Goal: Information Seeking & Learning: Learn about a topic

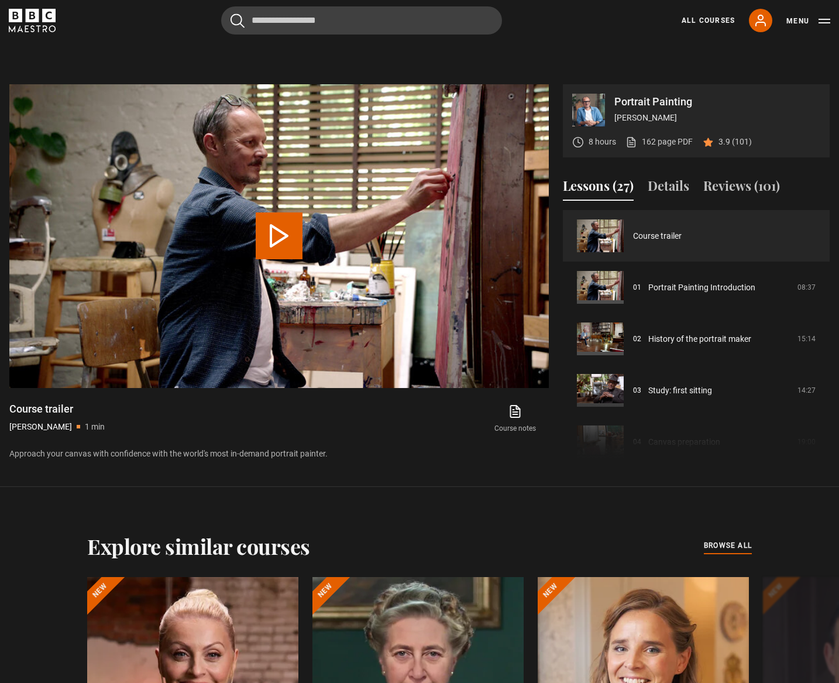
scroll to position [659, 0]
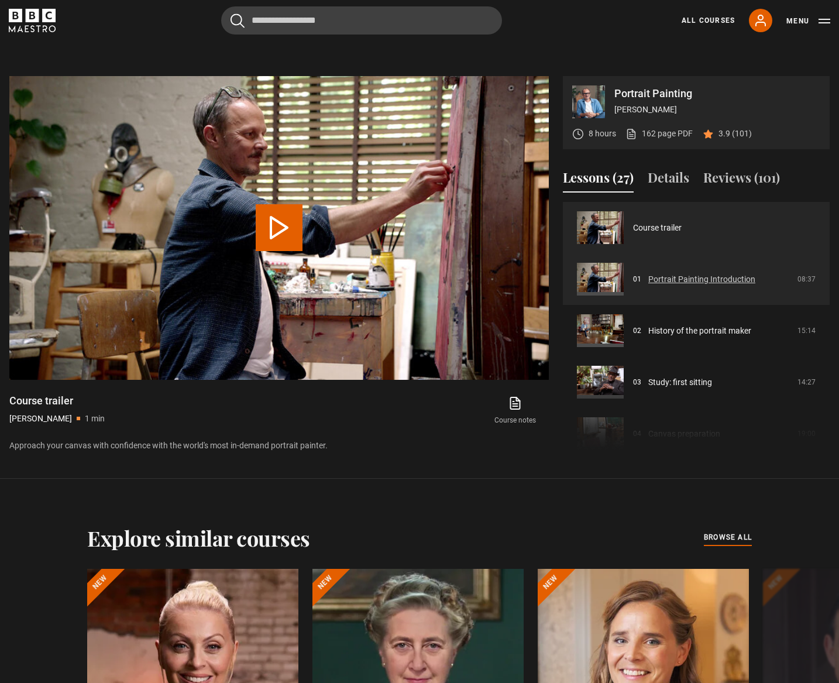
click at [694, 281] on link "Portrait Painting Introduction" at bounding box center [701, 279] width 107 height 12
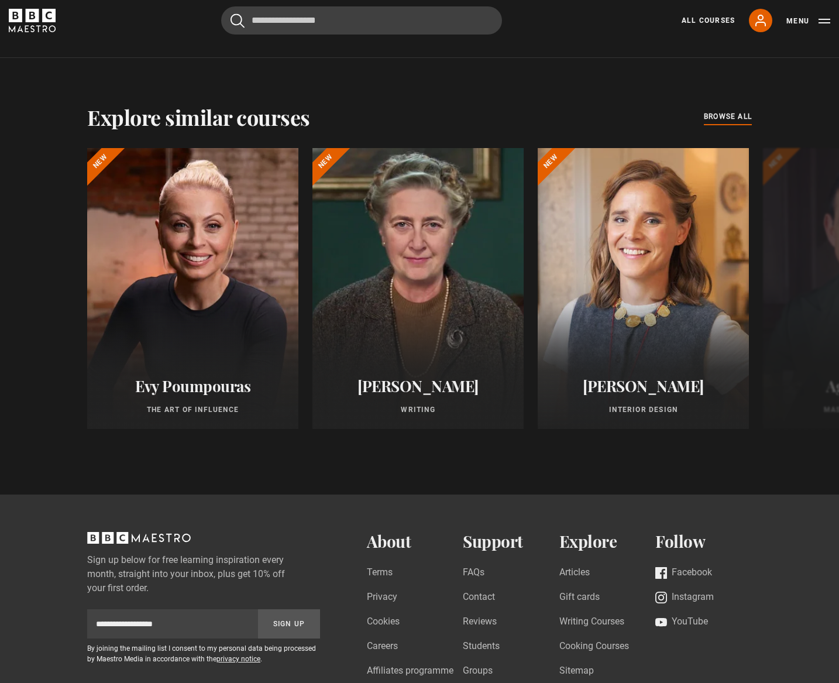
scroll to position [1083, 0]
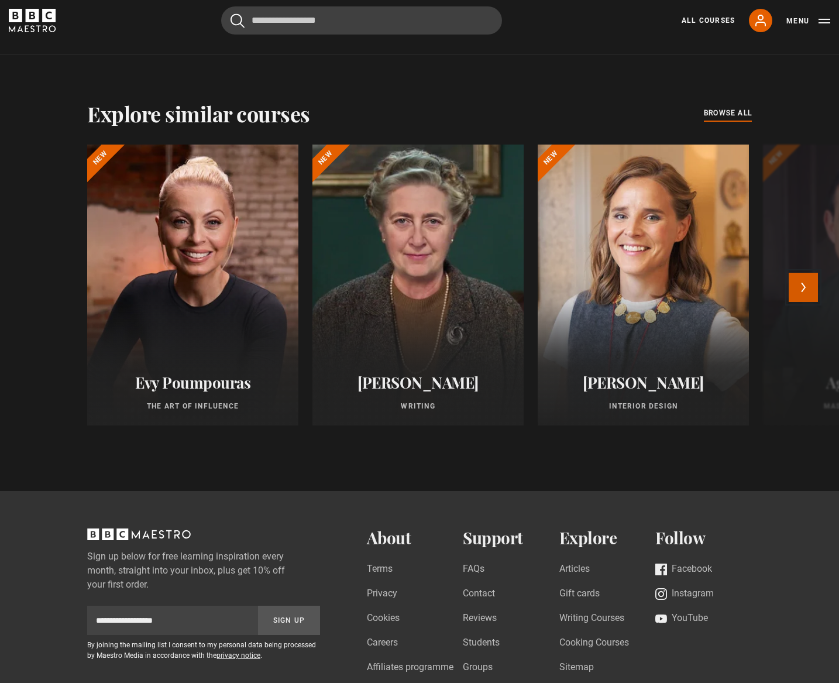
click at [795, 289] on button "Next" at bounding box center [802, 287] width 29 height 29
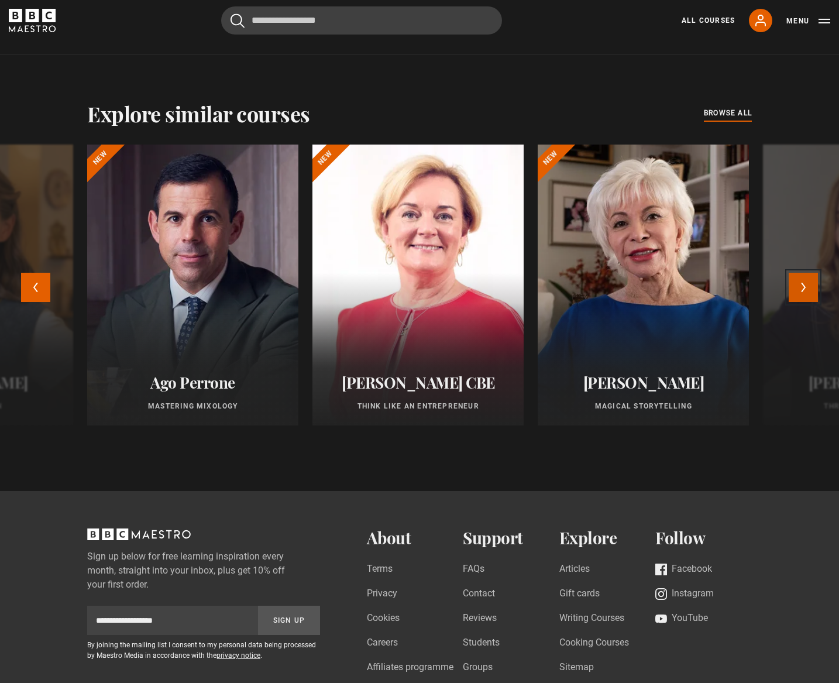
click at [795, 289] on button "Next" at bounding box center [802, 287] width 29 height 29
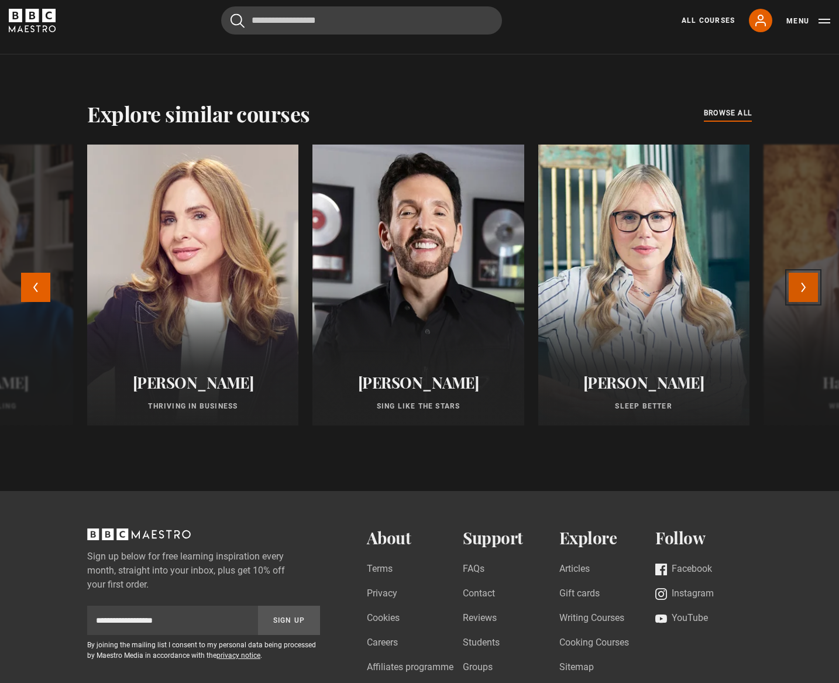
click at [795, 289] on button "Next" at bounding box center [802, 287] width 29 height 29
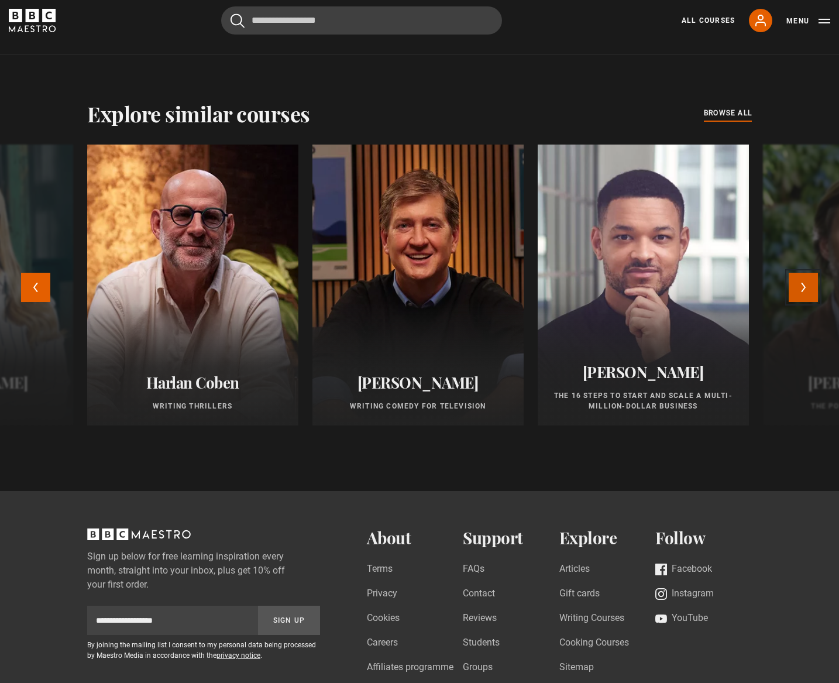
click at [795, 285] on button "Next" at bounding box center [802, 287] width 29 height 29
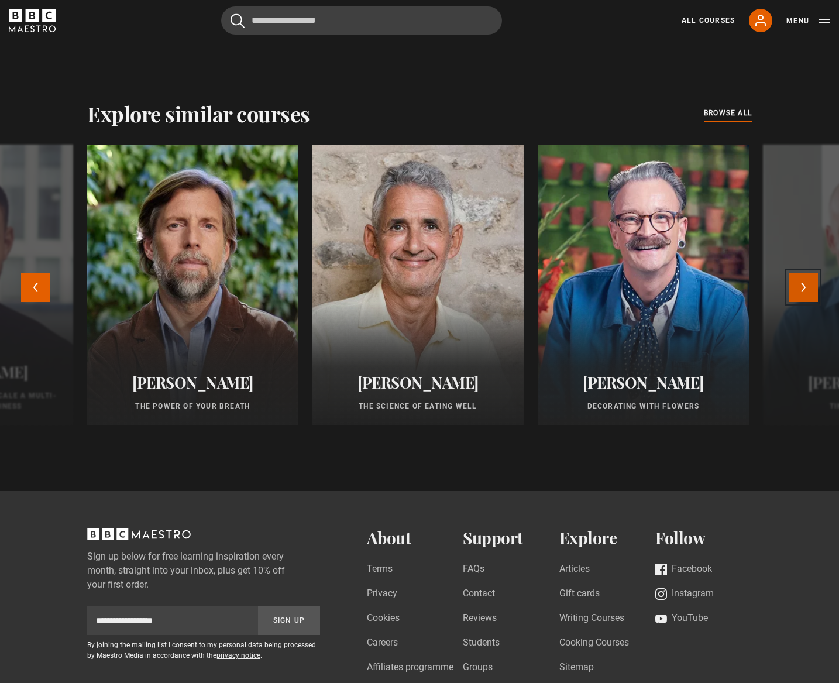
click at [795, 288] on button "Next" at bounding box center [802, 287] width 29 height 29
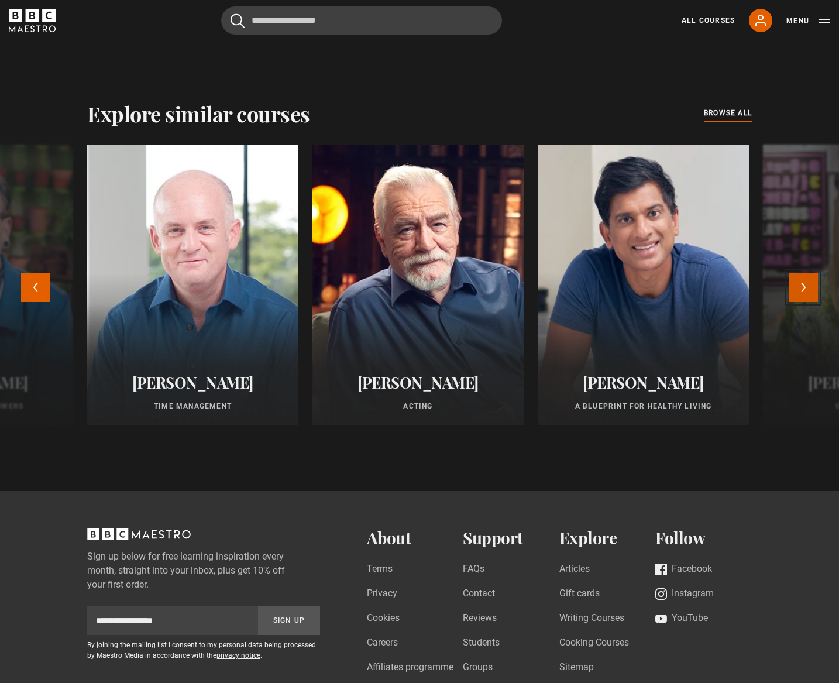
click at [795, 288] on button "Next" at bounding box center [802, 287] width 29 height 29
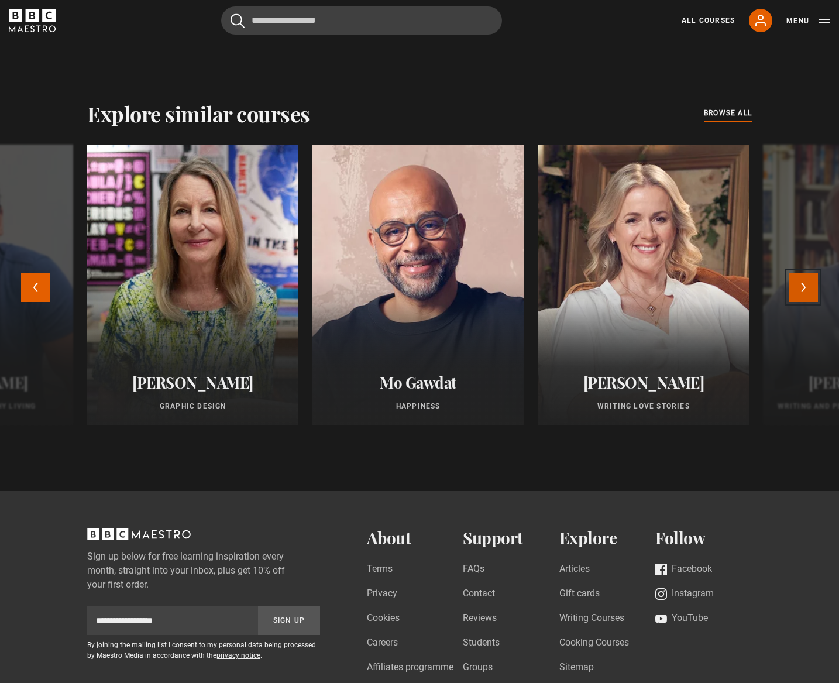
click at [795, 288] on button "Next" at bounding box center [802, 287] width 29 height 29
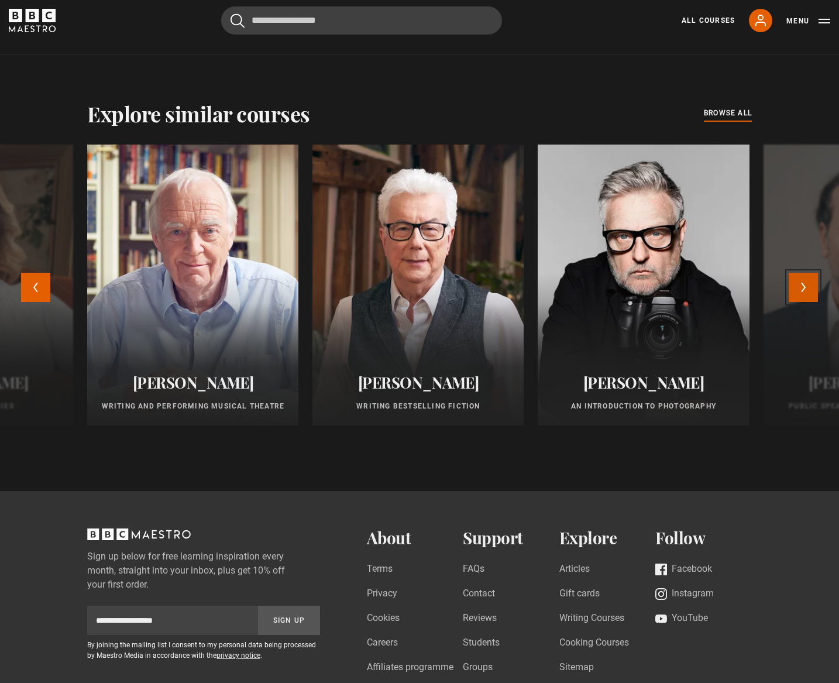
click at [795, 288] on button "Next" at bounding box center [802, 287] width 29 height 29
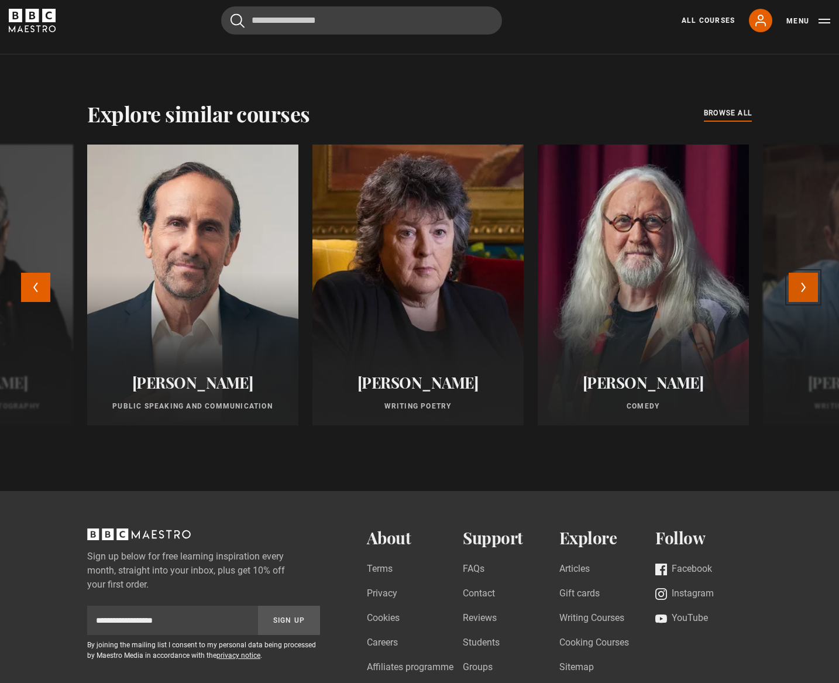
click at [795, 288] on button "Next" at bounding box center [802, 287] width 29 height 29
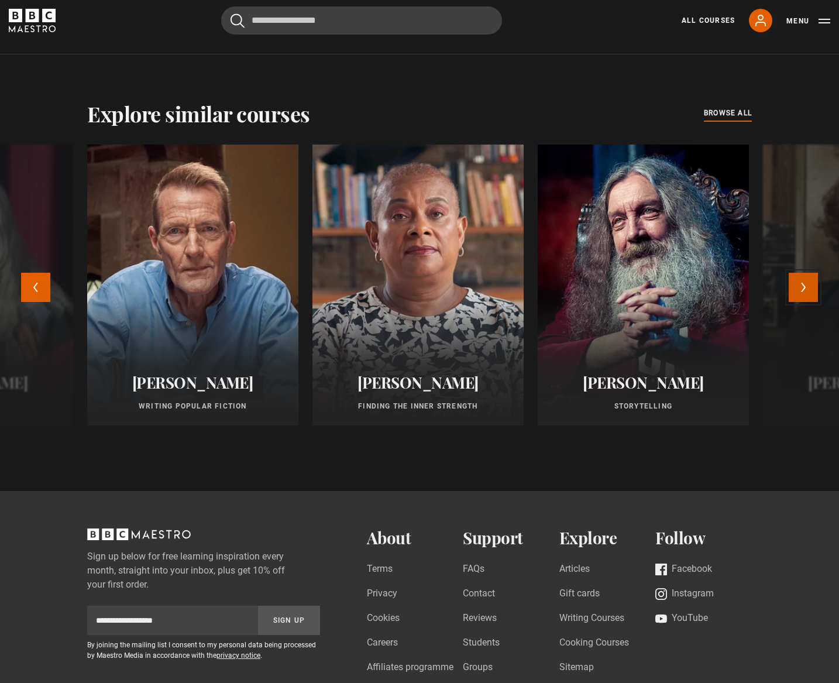
click at [795, 288] on button "Next" at bounding box center [802, 287] width 29 height 29
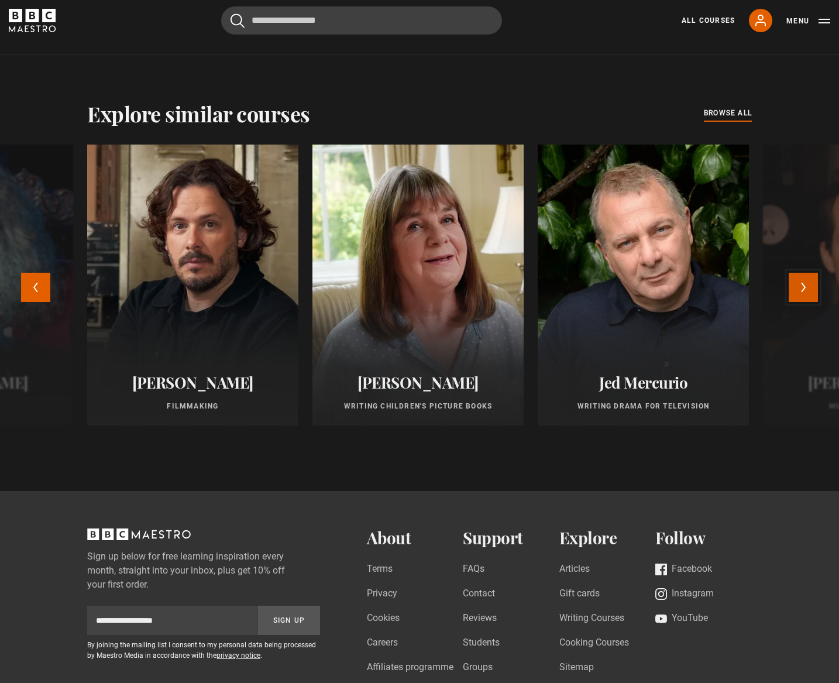
click at [805, 284] on button "Next" at bounding box center [802, 287] width 29 height 29
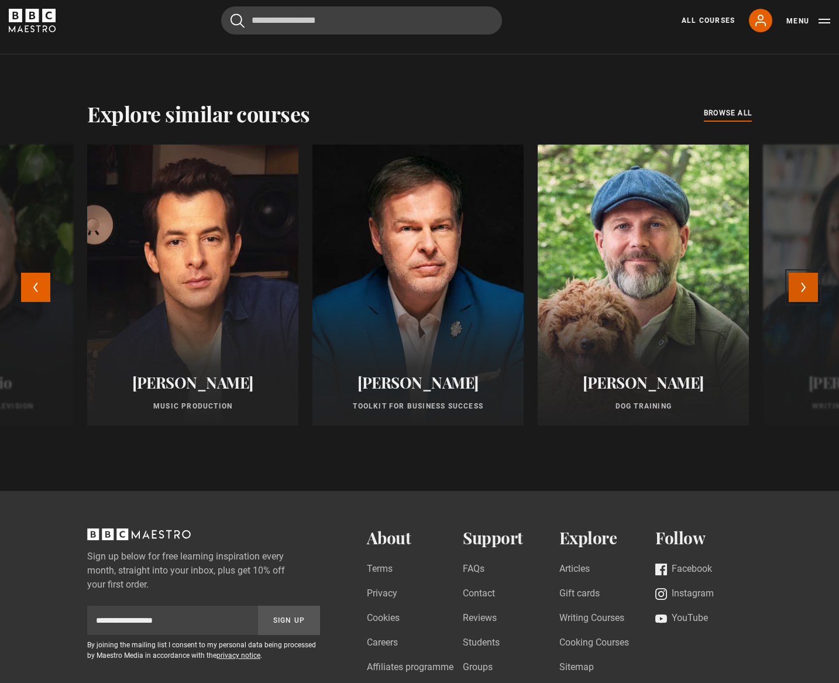
click at [805, 284] on button "Next" at bounding box center [802, 287] width 29 height 29
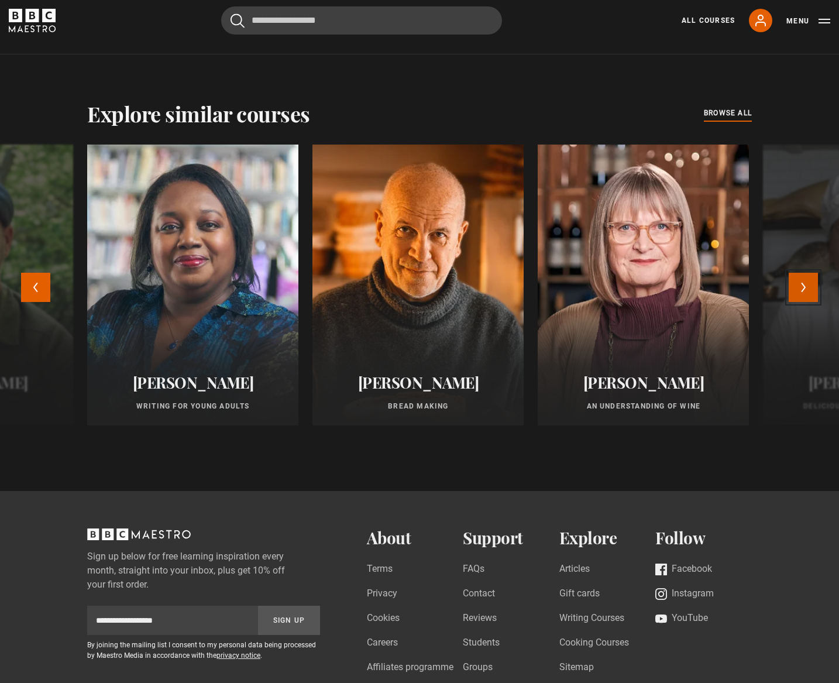
click at [805, 284] on button "Next" at bounding box center [802, 287] width 29 height 29
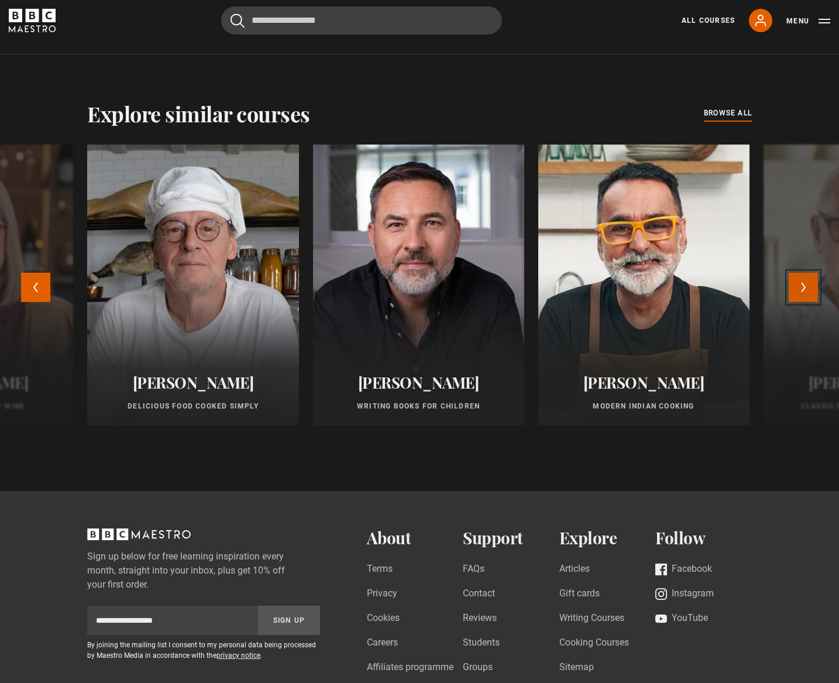
click at [805, 284] on button "Next" at bounding box center [802, 287] width 29 height 29
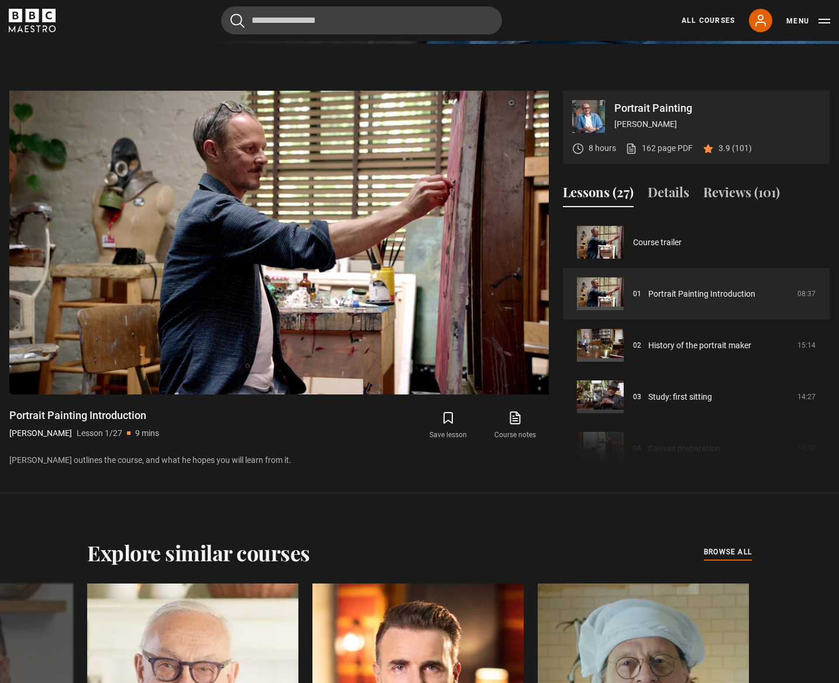
scroll to position [667, 0]
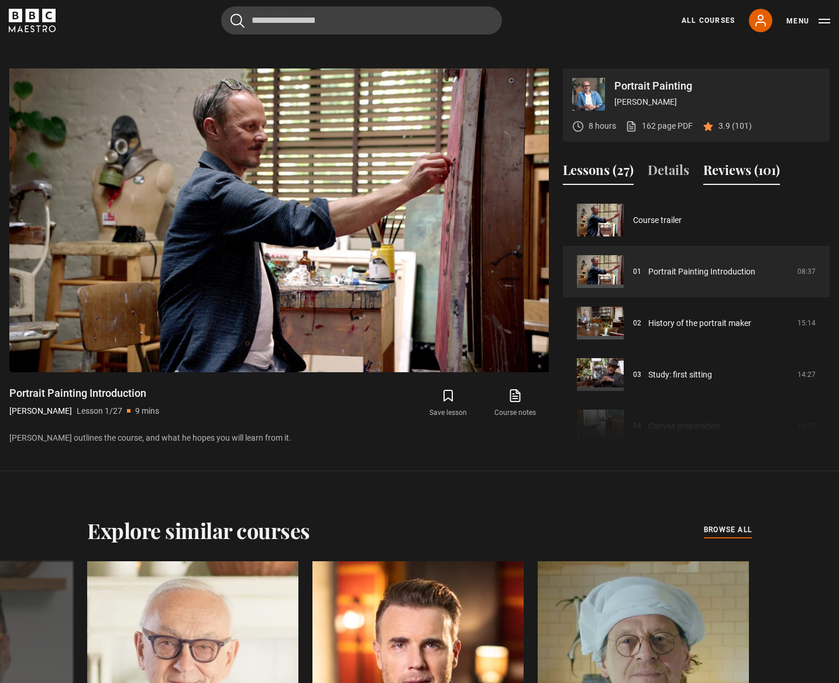
click at [757, 177] on button "Reviews (101)" at bounding box center [741, 172] width 77 height 25
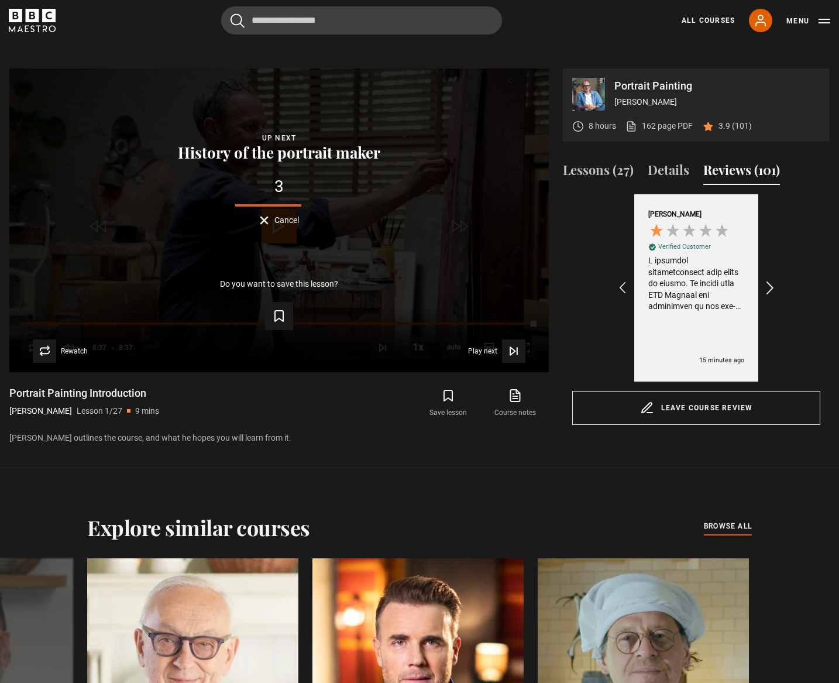
click at [770, 290] on icon "REVIEWS.io Carousel Scroll Right" at bounding box center [770, 288] width 16 height 16
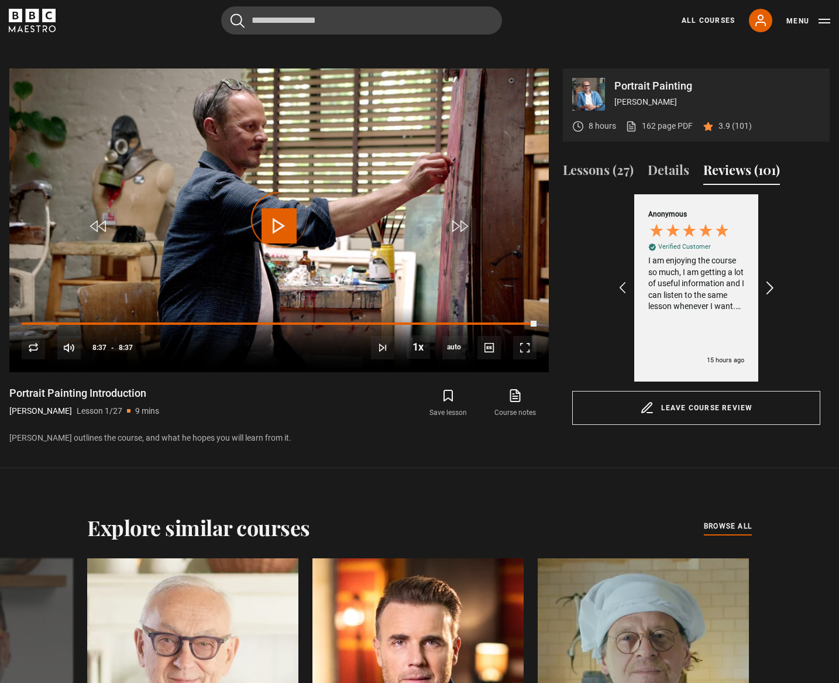
click at [770, 290] on icon "REVIEWS.io Carousel Scroll Right" at bounding box center [770, 288] width 16 height 16
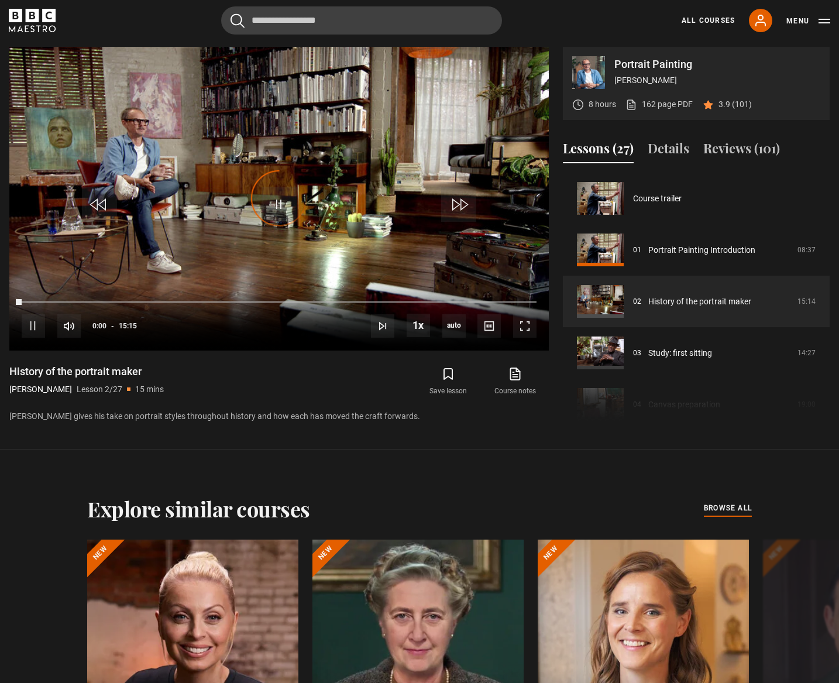
scroll to position [51, 0]
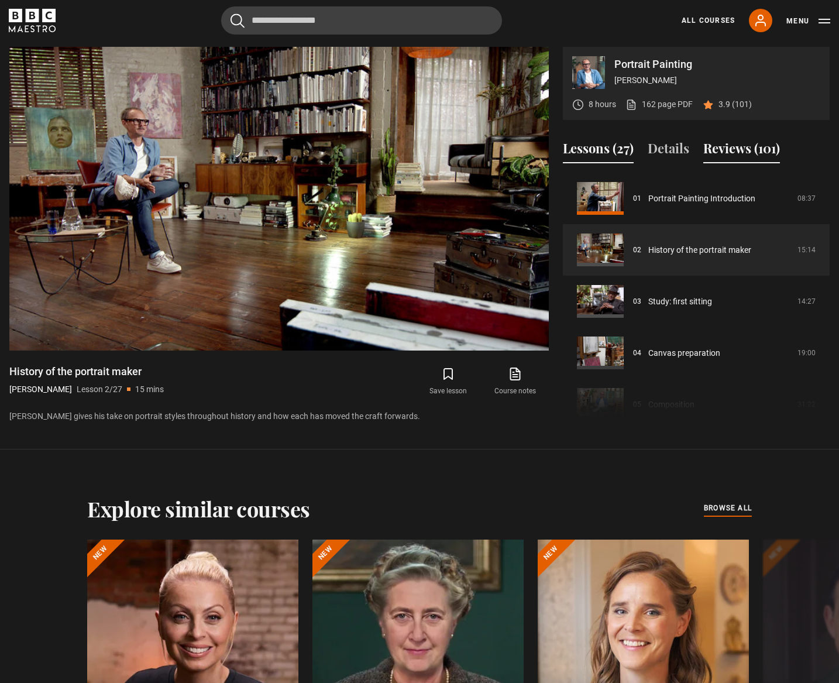
click at [759, 152] on button "Reviews (101)" at bounding box center [741, 151] width 77 height 25
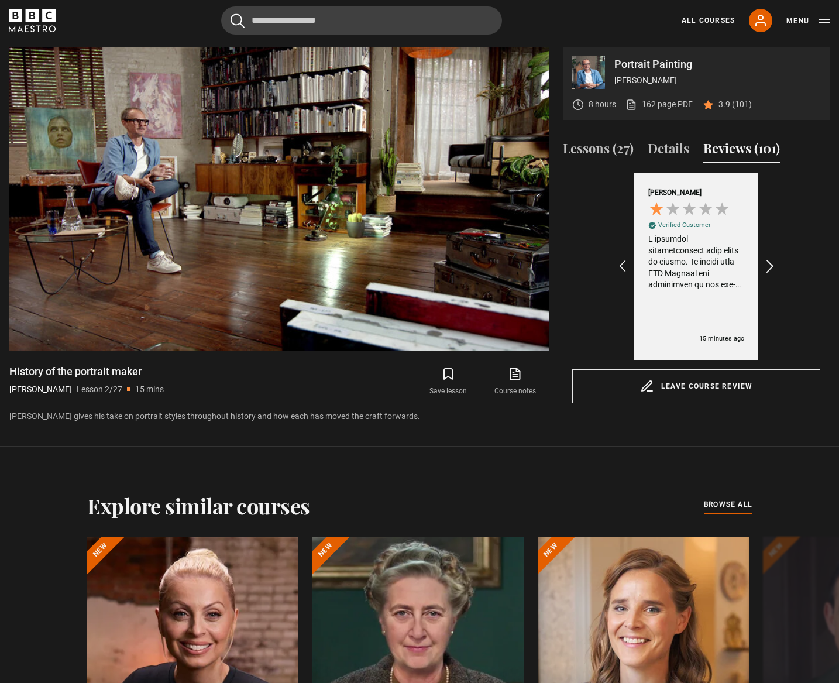
click at [769, 267] on icon "REVIEWS.io Carousel Scroll Right" at bounding box center [770, 266] width 16 height 16
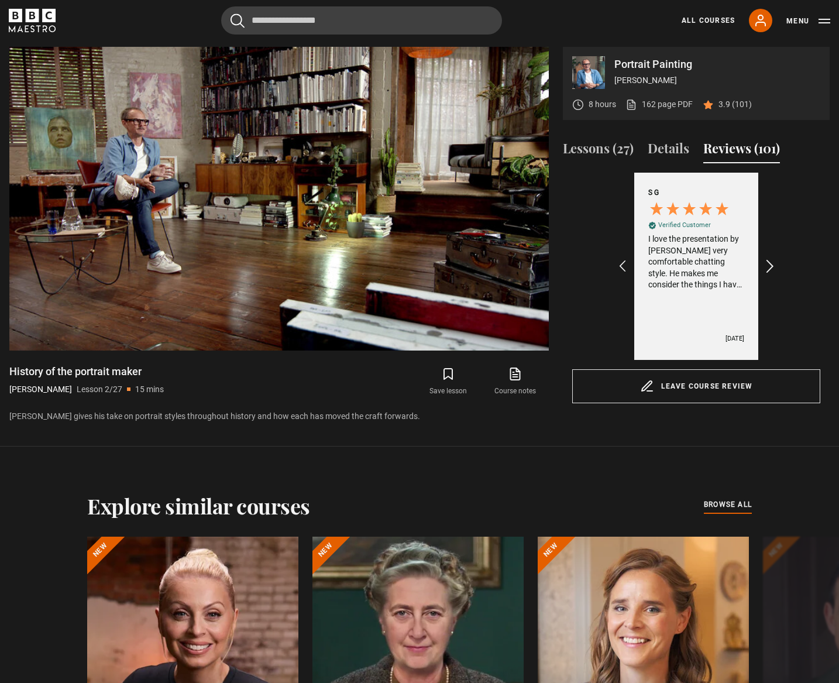
click at [769, 267] on icon "REVIEWS.io Carousel Scroll Right" at bounding box center [770, 266] width 16 height 16
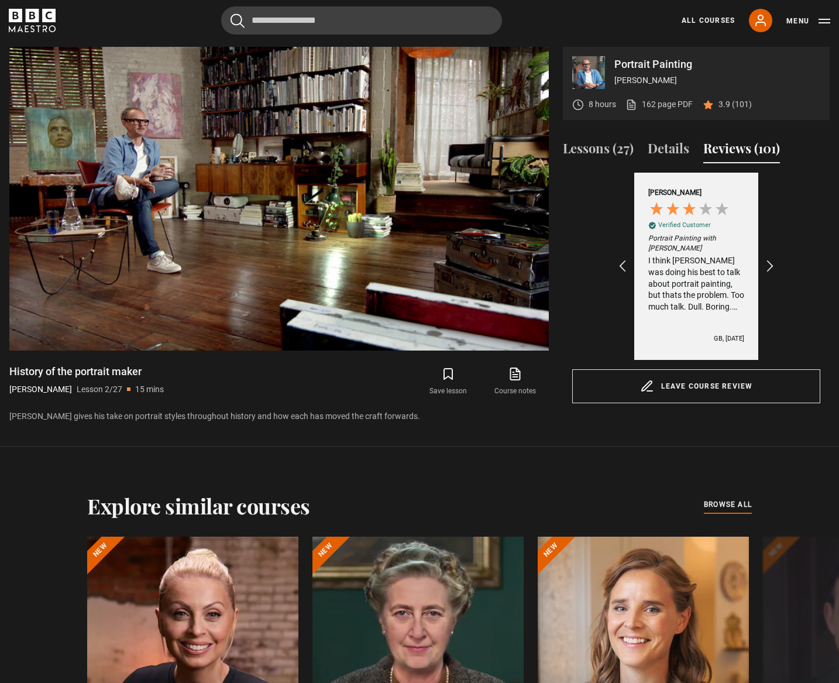
click at [730, 283] on div "I think [PERSON_NAME] was doing his best to talk about portrait painting, but t…" at bounding box center [696, 283] width 96 height 57
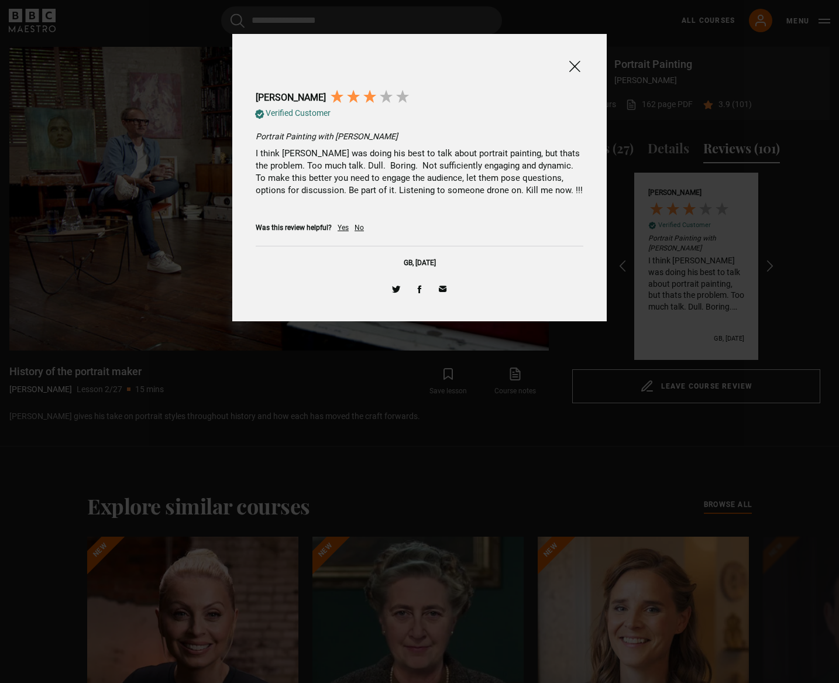
click at [571, 65] on span at bounding box center [574, 66] width 14 height 15
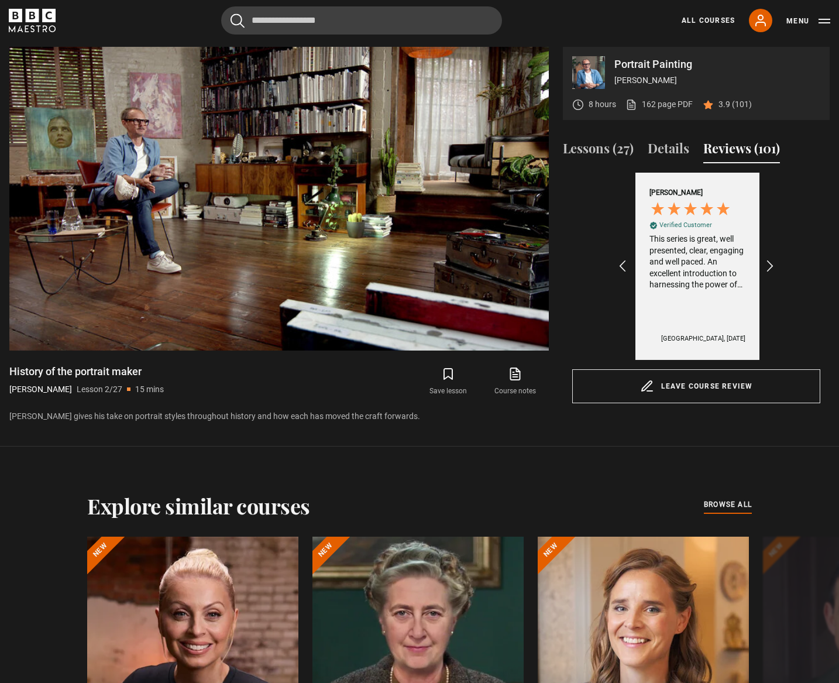
scroll to position [0, 1086]
click at [766, 264] on icon "REVIEWS.io Carousel Scroll Right" at bounding box center [770, 266] width 16 height 16
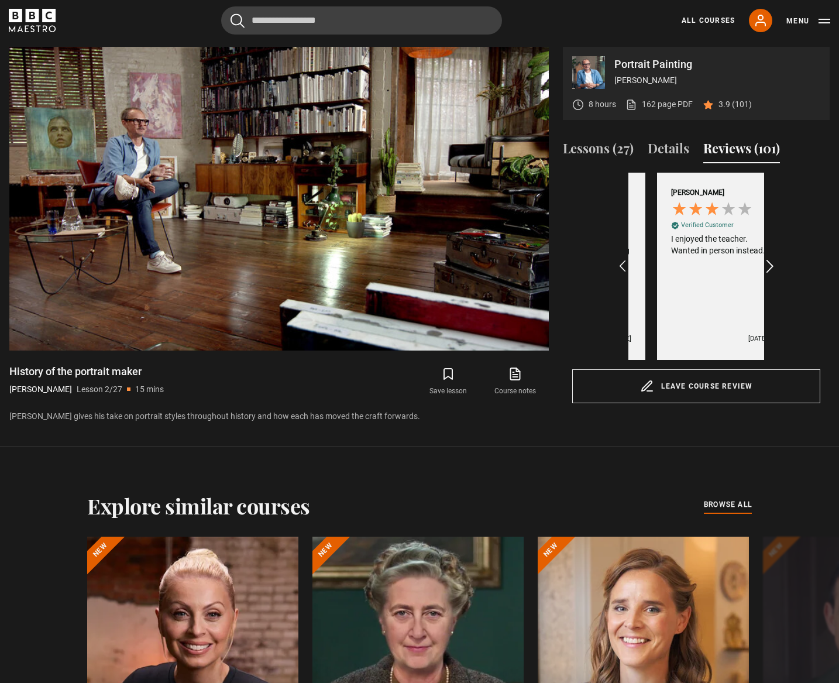
scroll to position [0, 1221]
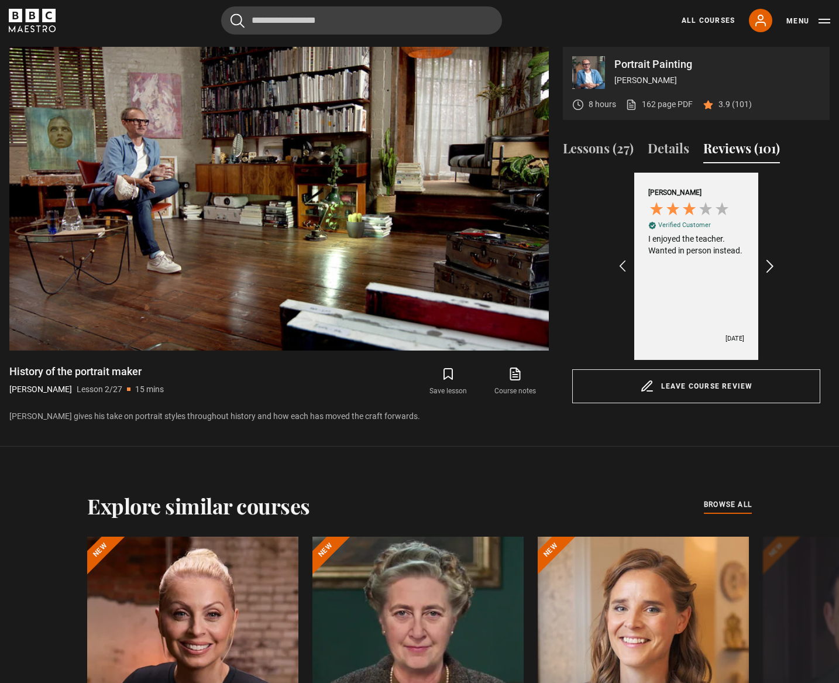
click at [766, 264] on icon "REVIEWS.io Carousel Scroll Right" at bounding box center [770, 266] width 16 height 16
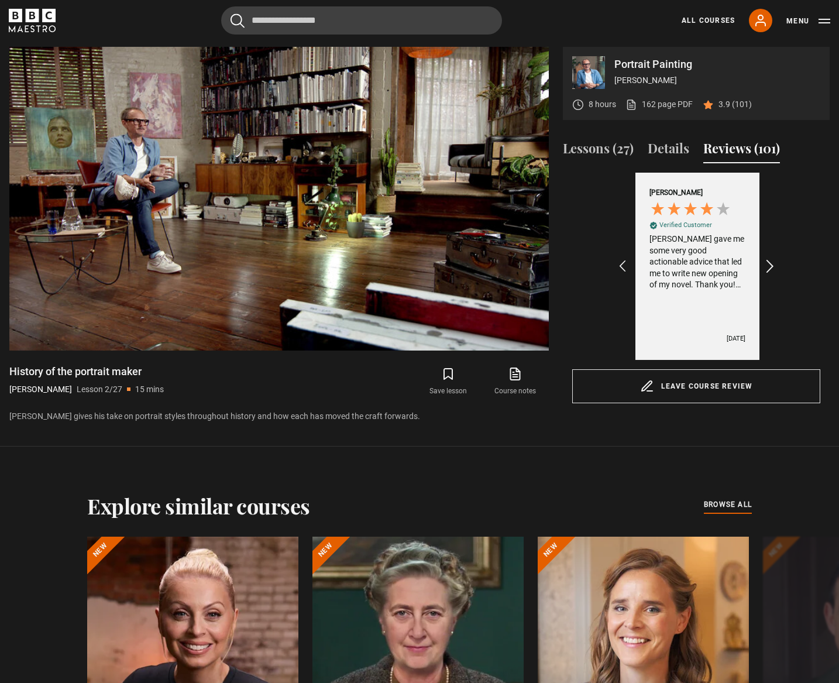
scroll to position [0, 1493]
click at [718, 267] on div "[PERSON_NAME] gave me some very good actionable advice that led me to write new…" at bounding box center [696, 261] width 96 height 57
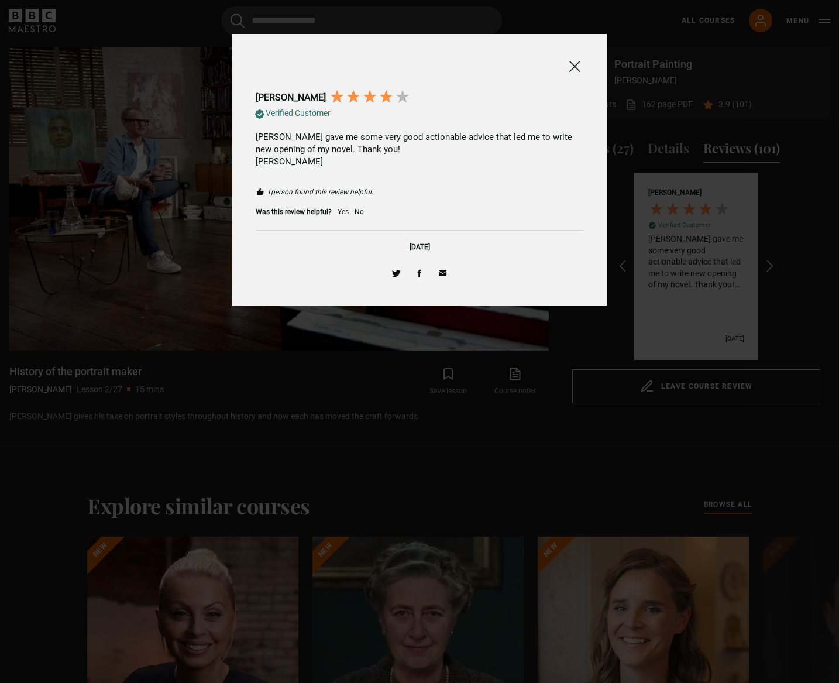
click at [574, 68] on span at bounding box center [574, 66] width 14 height 15
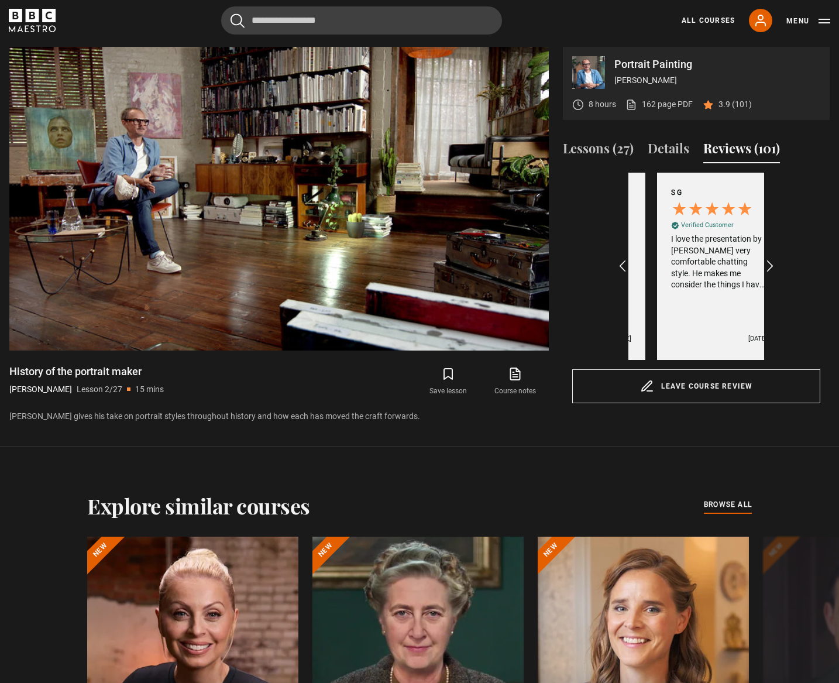
scroll to position [0, 543]
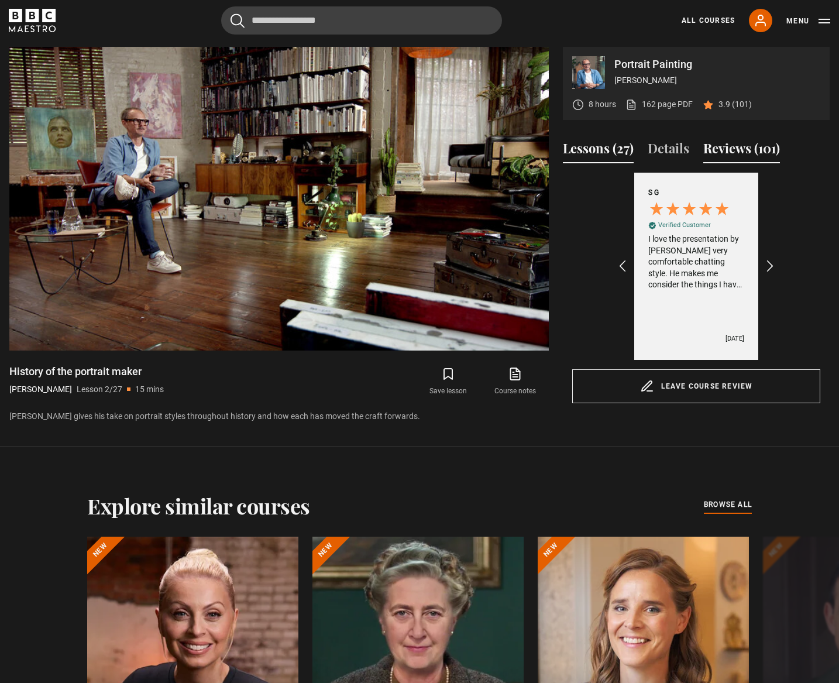
click at [608, 148] on button "Lessons (27)" at bounding box center [598, 151] width 71 height 25
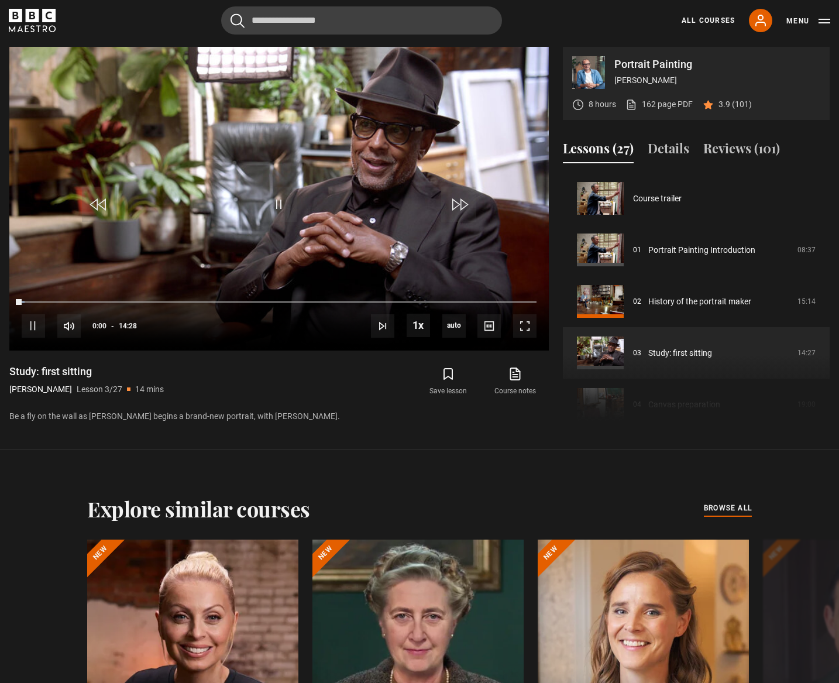
scroll to position [103, 0]
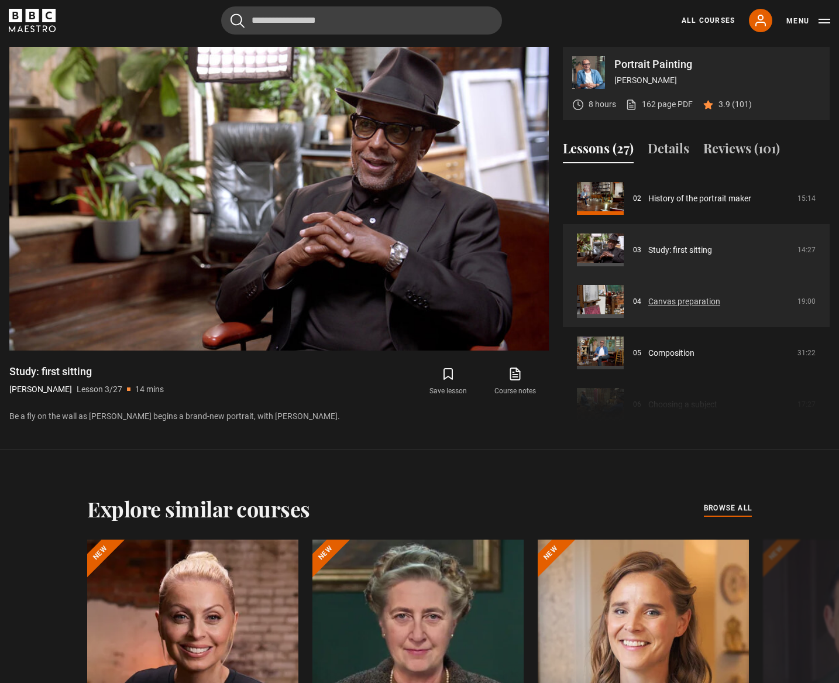
click at [685, 295] on link "Canvas preparation" at bounding box center [684, 301] width 72 height 12
click at [654, 295] on link "Canvas preparation" at bounding box center [684, 301] width 72 height 12
click at [648, 302] on link "Canvas preparation" at bounding box center [684, 301] width 72 height 12
